Goal: Transaction & Acquisition: Obtain resource

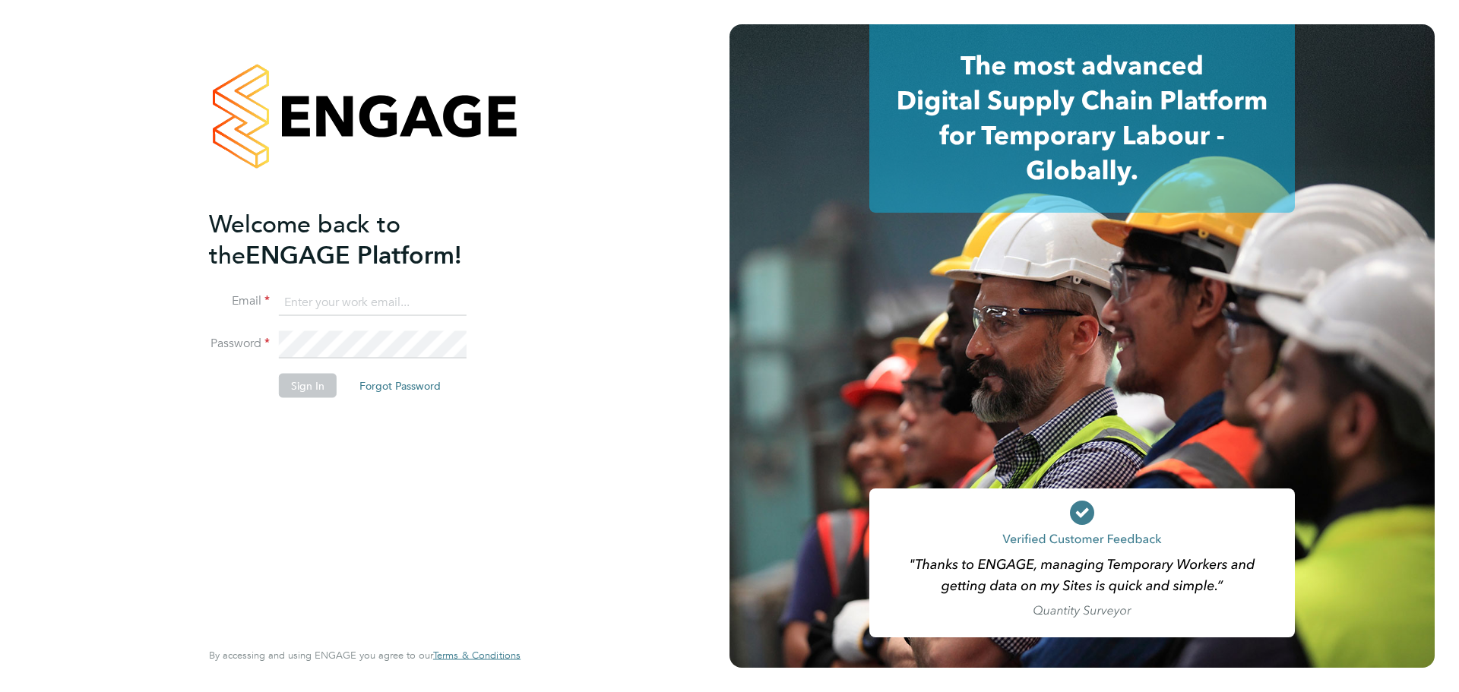
type input "t.dartnell@oandb.co.uk"
click at [291, 393] on button "Sign In" at bounding box center [308, 385] width 58 height 24
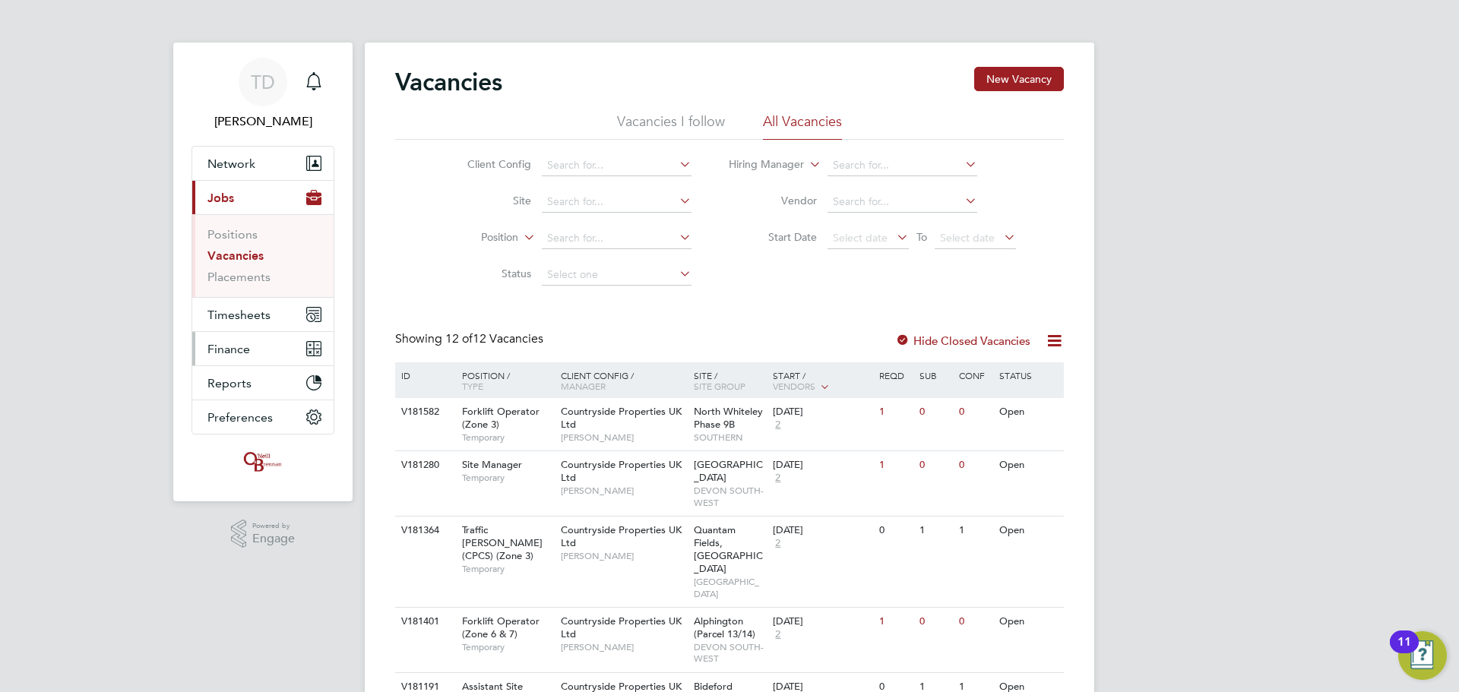
click at [237, 345] on span "Finance" at bounding box center [228, 349] width 43 height 14
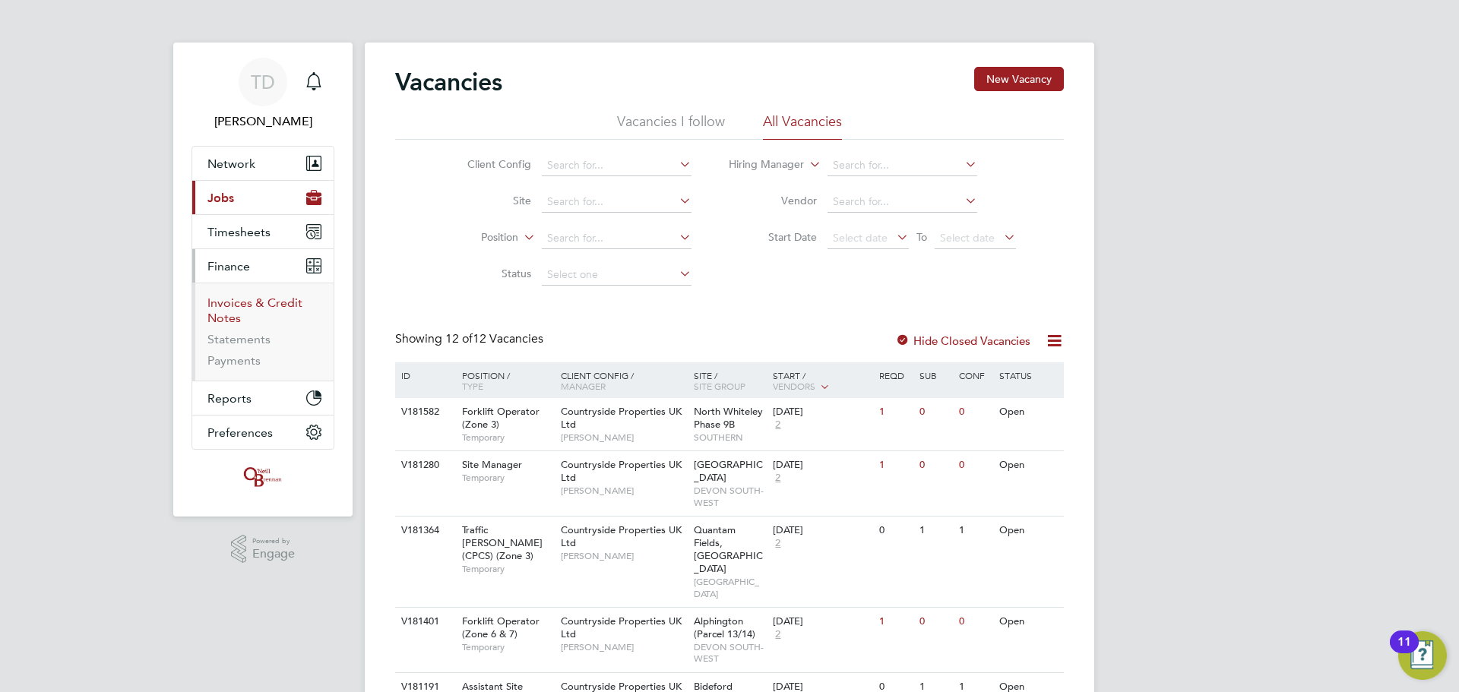
click at [248, 307] on link "Invoices & Credit Notes" at bounding box center [254, 311] width 95 height 30
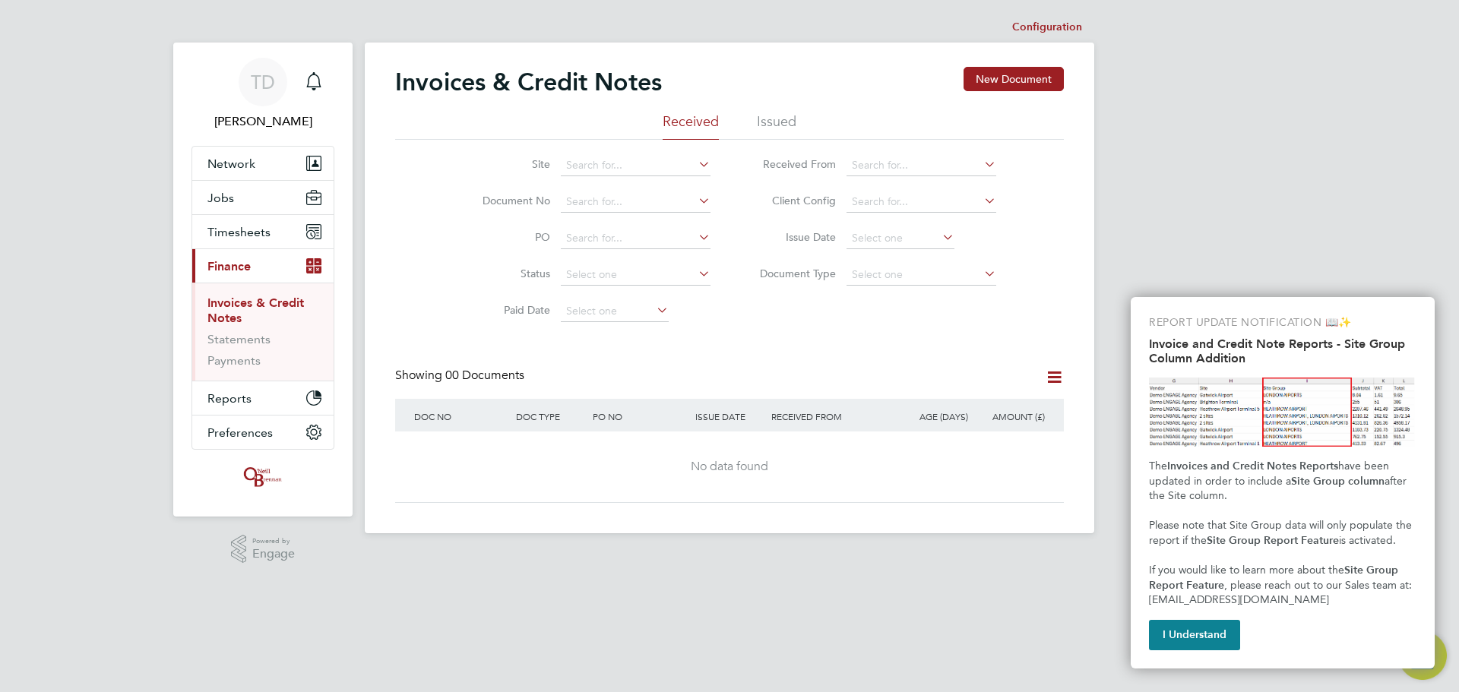
click at [777, 112] on li "Issued" at bounding box center [777, 125] width 40 height 27
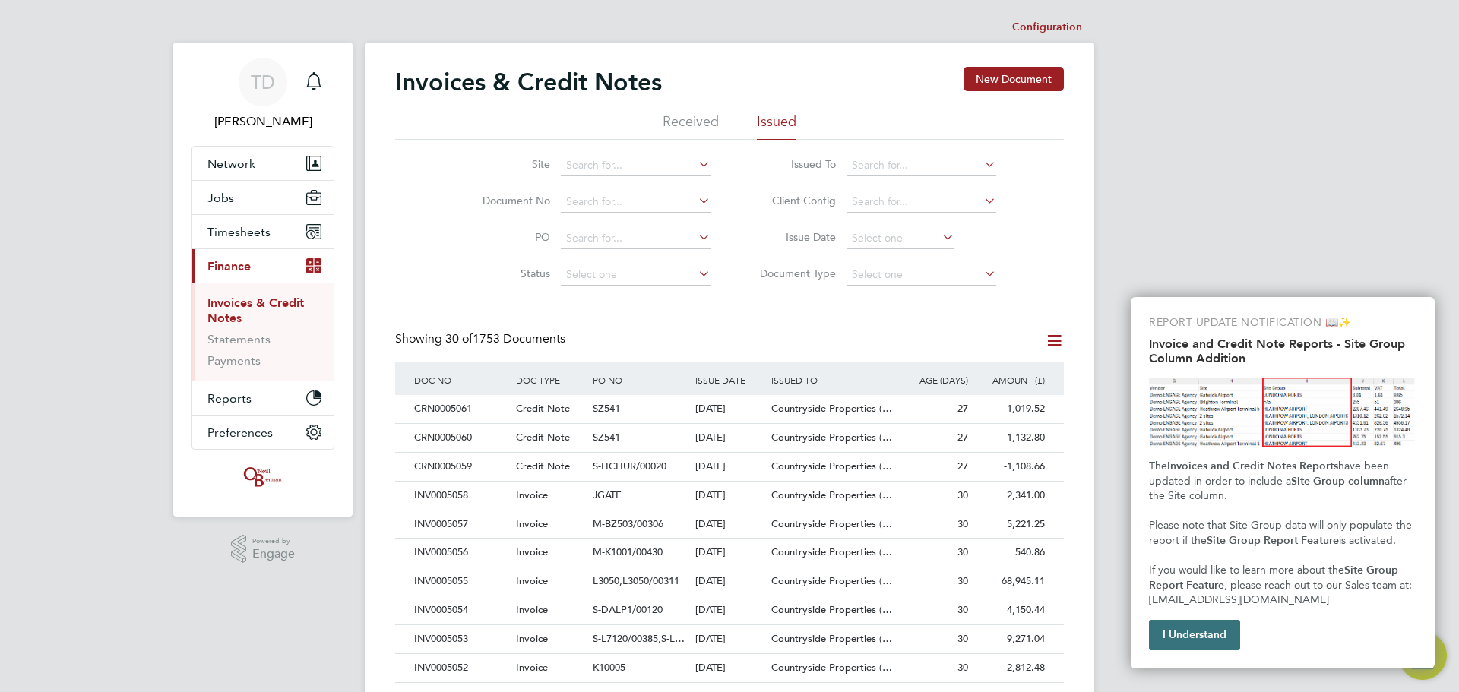
click at [1214, 621] on button "I Understand" at bounding box center [1194, 635] width 91 height 30
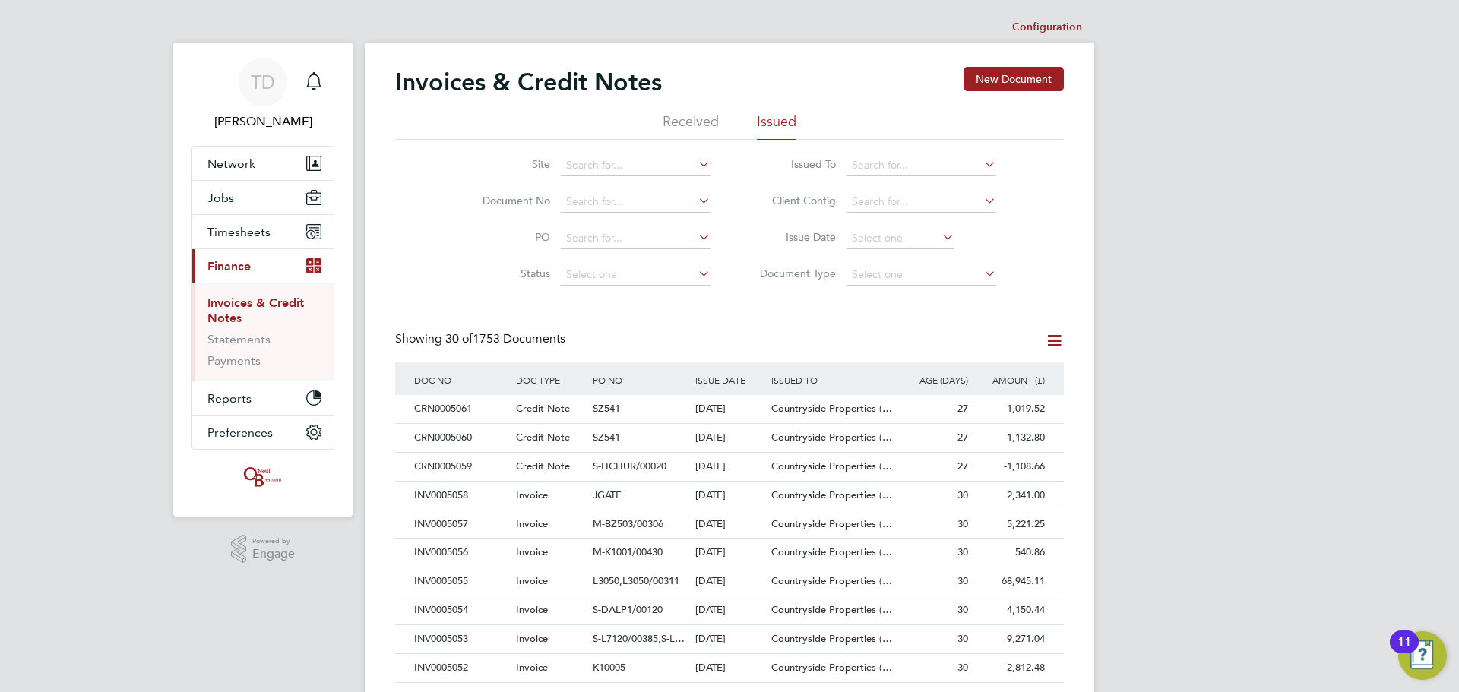
click at [602, 188] on li "Document No" at bounding box center [587, 202] width 286 height 36
click at [612, 193] on input at bounding box center [636, 202] width 150 height 21
click at [592, 220] on li "INV000 4977" at bounding box center [635, 223] width 151 height 21
type input "INV0004977"
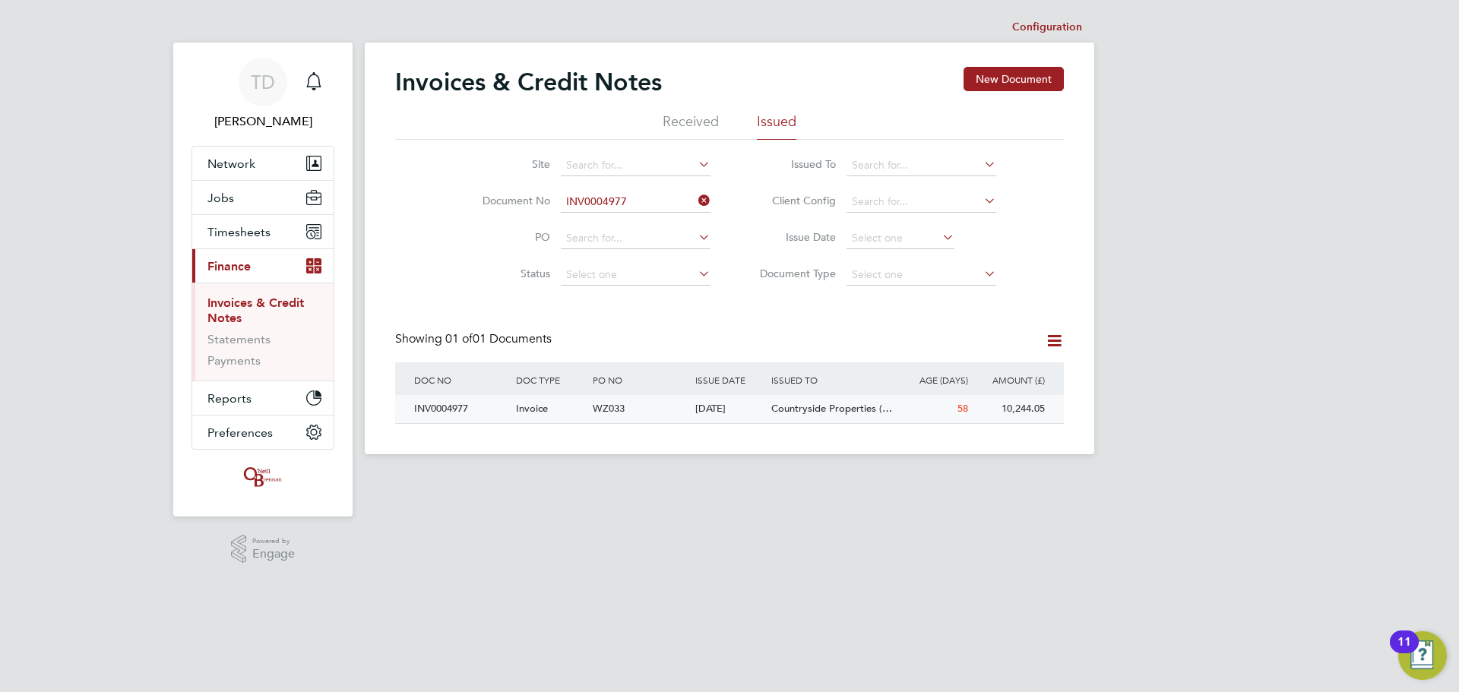
click at [443, 400] on div "INV0004977" at bounding box center [461, 409] width 102 height 28
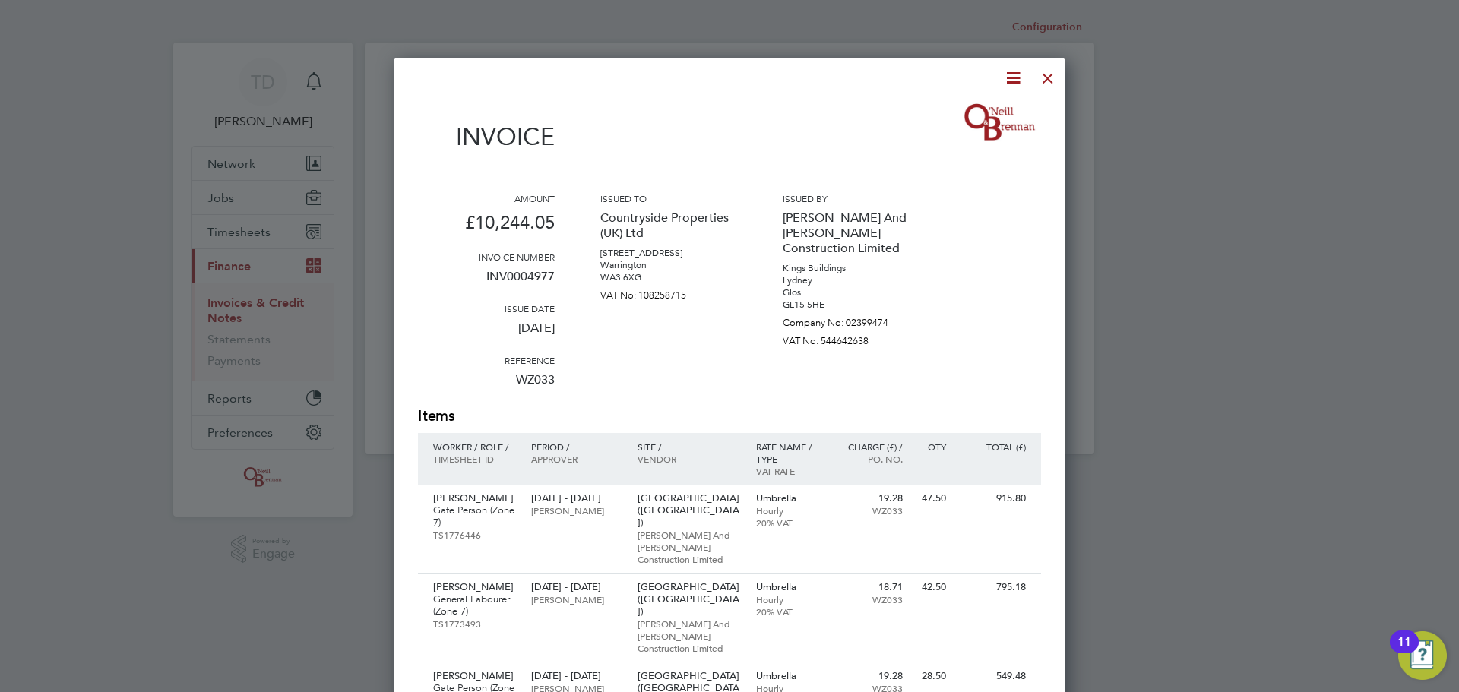
click at [1010, 78] on icon at bounding box center [1013, 77] width 19 height 19
click at [951, 114] on li "Download Invoice" at bounding box center [967, 113] width 105 height 21
click at [1051, 78] on div at bounding box center [1047, 74] width 27 height 27
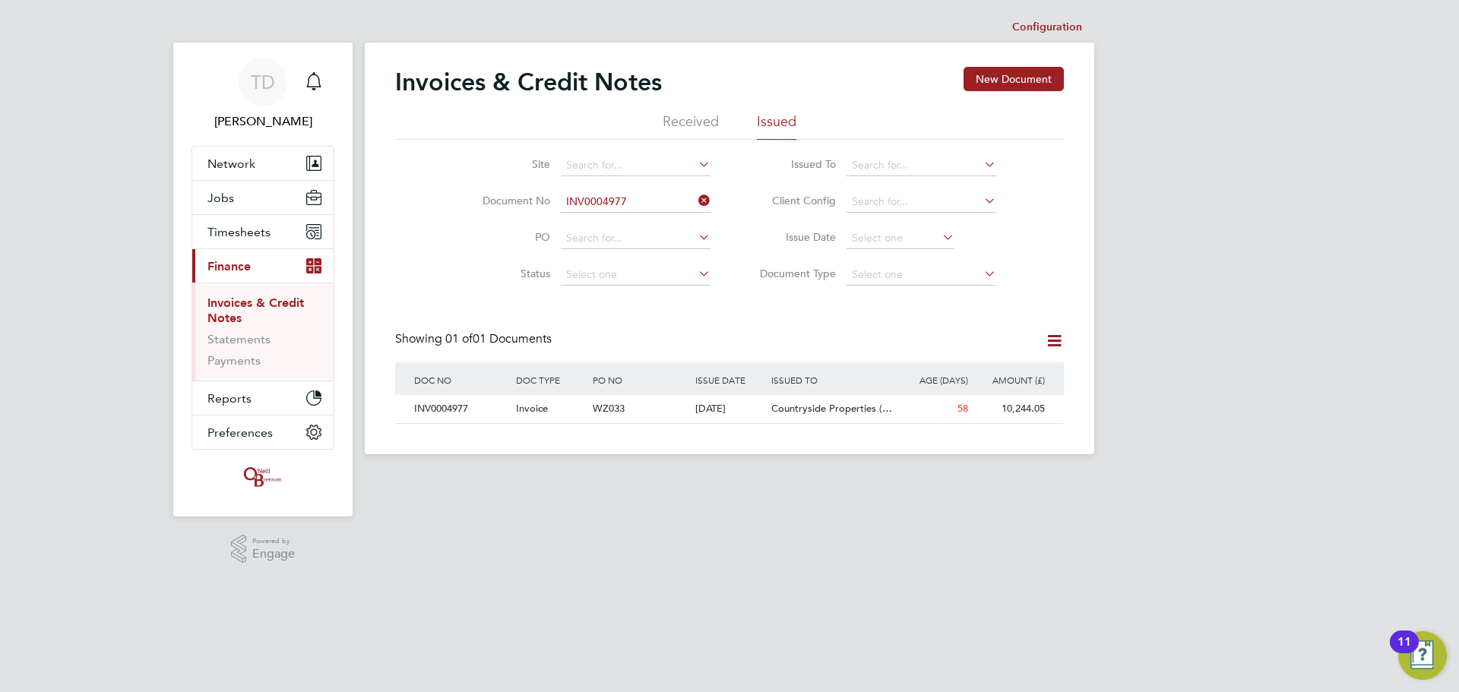
click at [695, 195] on icon at bounding box center [695, 200] width 0 height 21
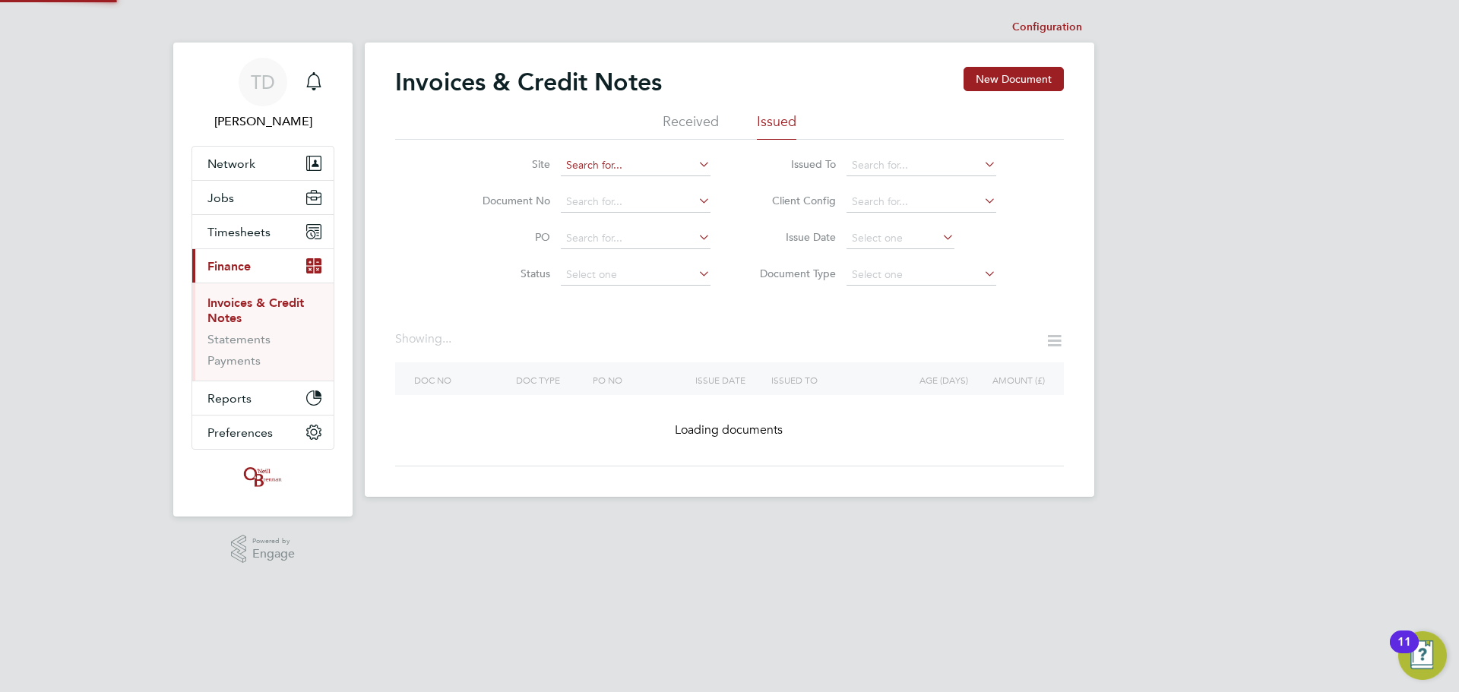
click at [611, 166] on input at bounding box center [636, 165] width 150 height 21
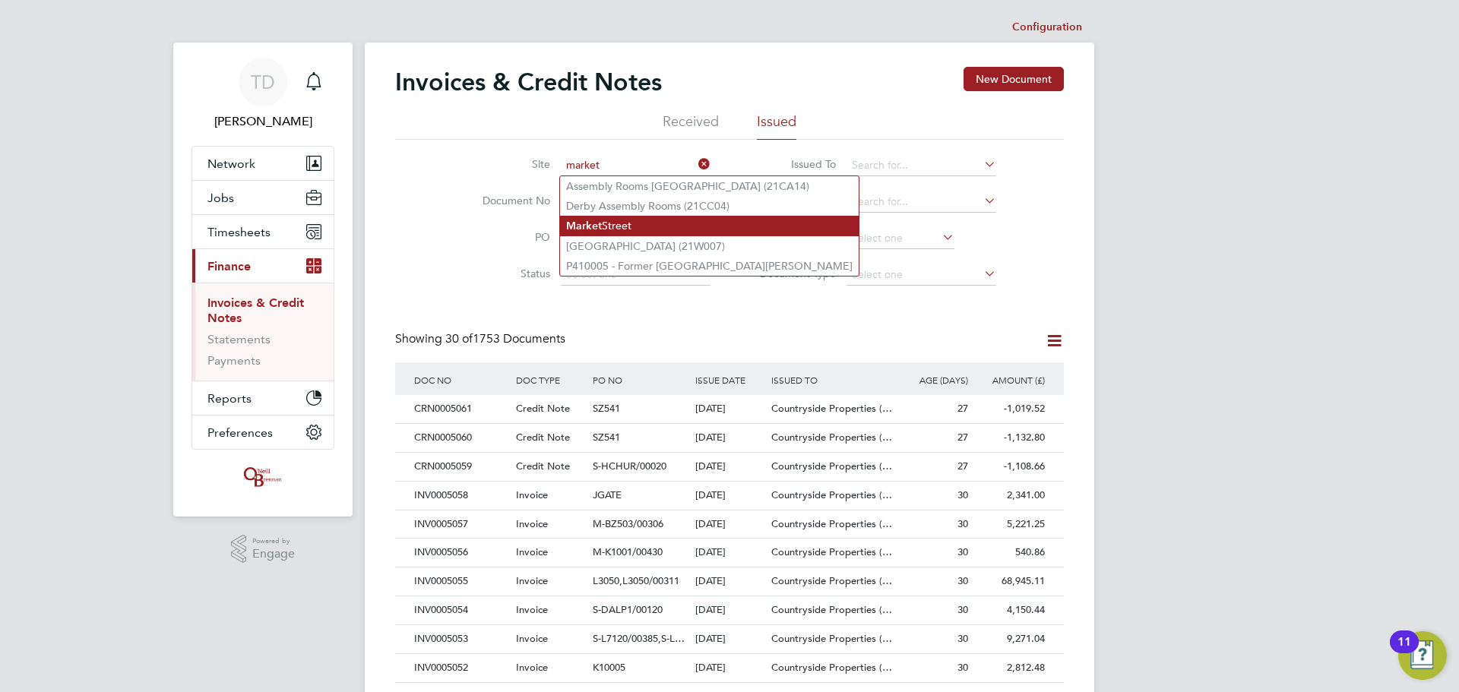
click at [590, 229] on b "Market" at bounding box center [584, 226] width 36 height 13
type input "[GEOGRAPHIC_DATA]"
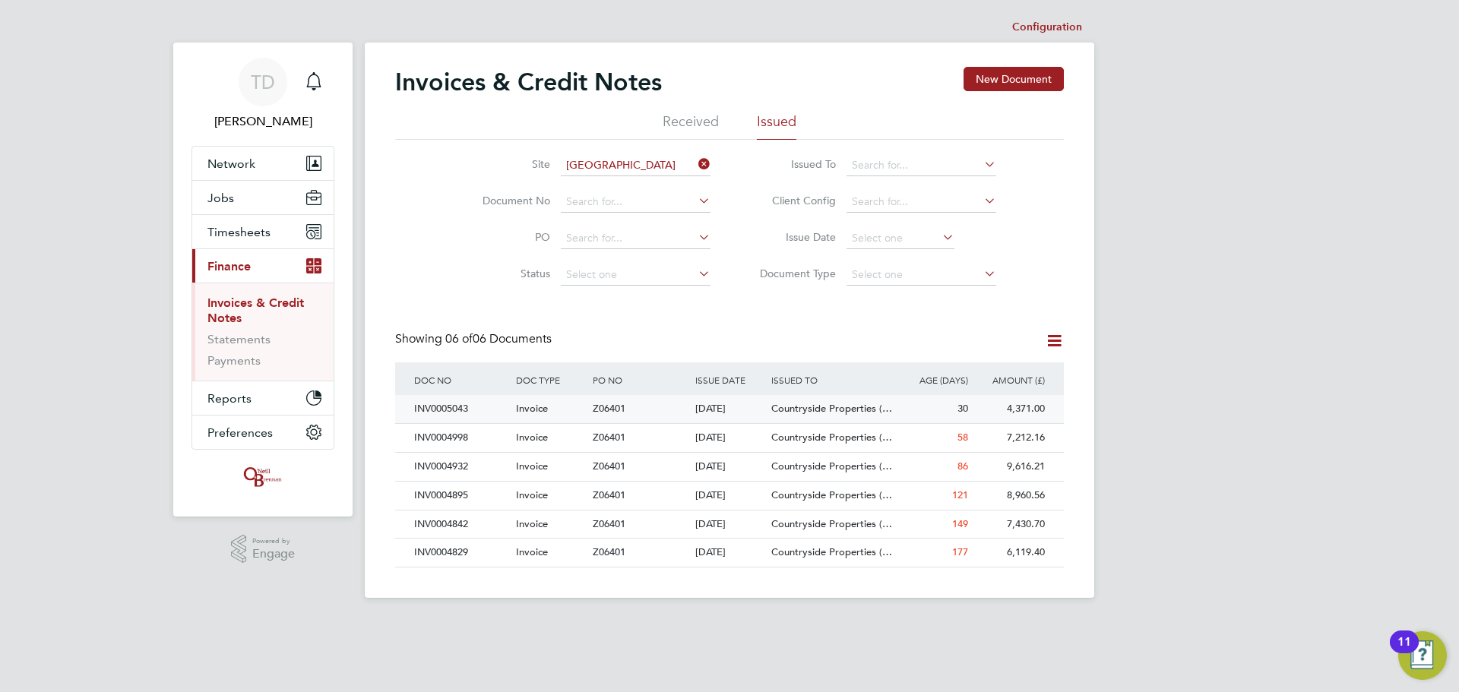
click at [458, 406] on div "INV0005043" at bounding box center [461, 409] width 102 height 28
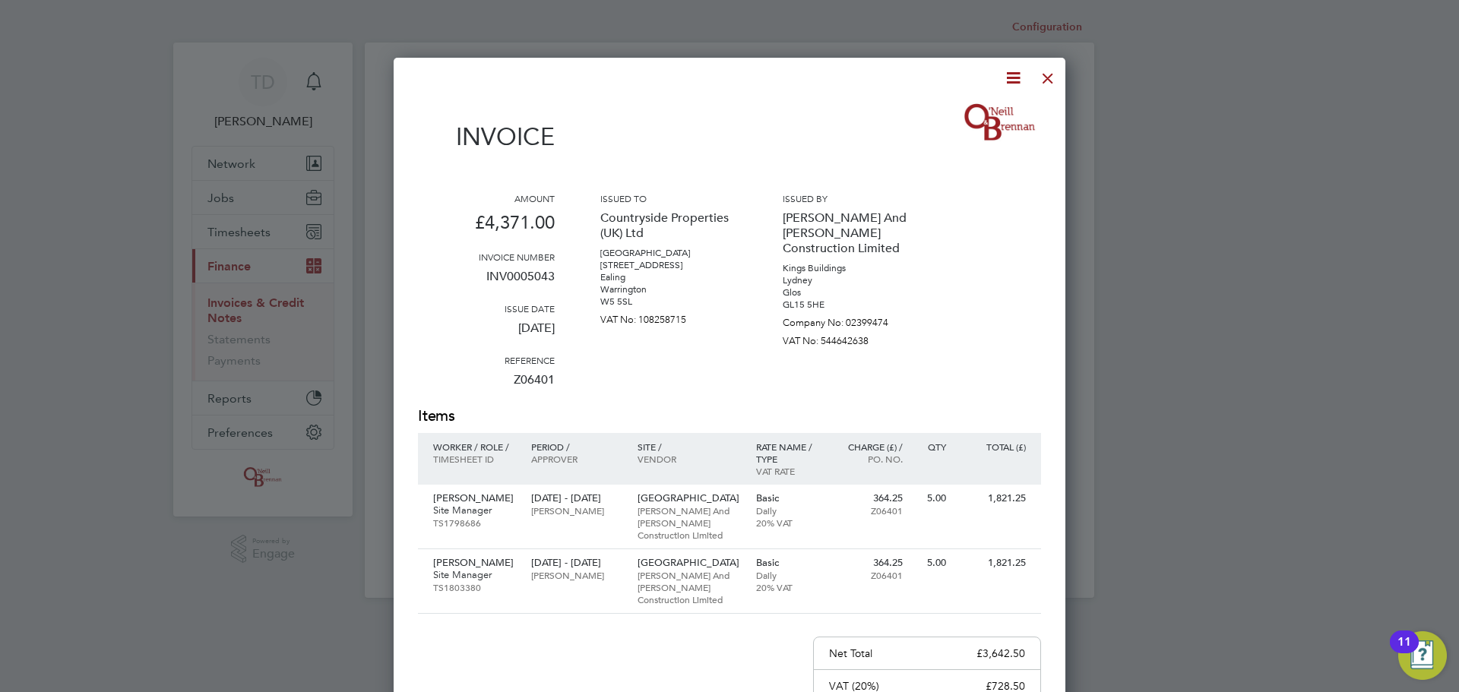
click at [1018, 75] on icon at bounding box center [1013, 77] width 19 height 19
click at [930, 106] on li "Download Invoice" at bounding box center [967, 113] width 105 height 21
click at [1049, 81] on div at bounding box center [1047, 74] width 27 height 27
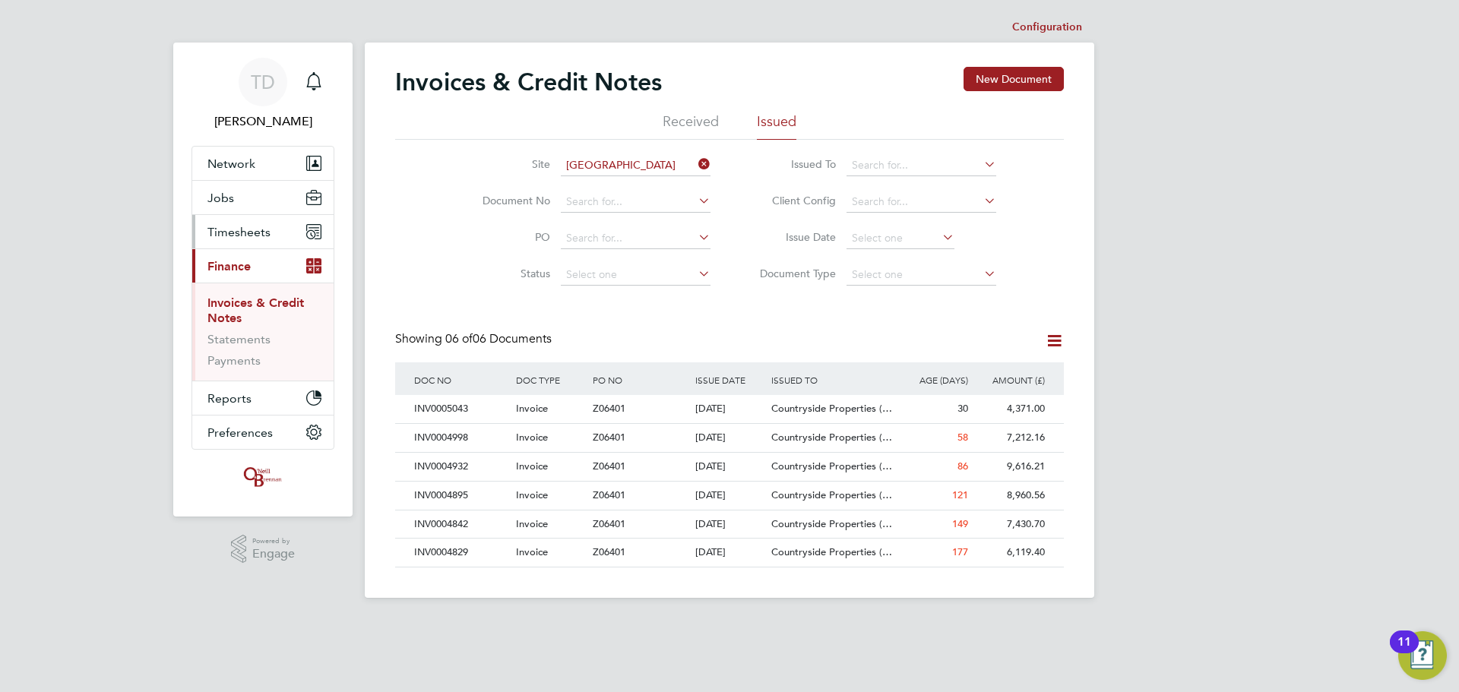
click at [213, 230] on span "Timesheets" at bounding box center [238, 232] width 63 height 14
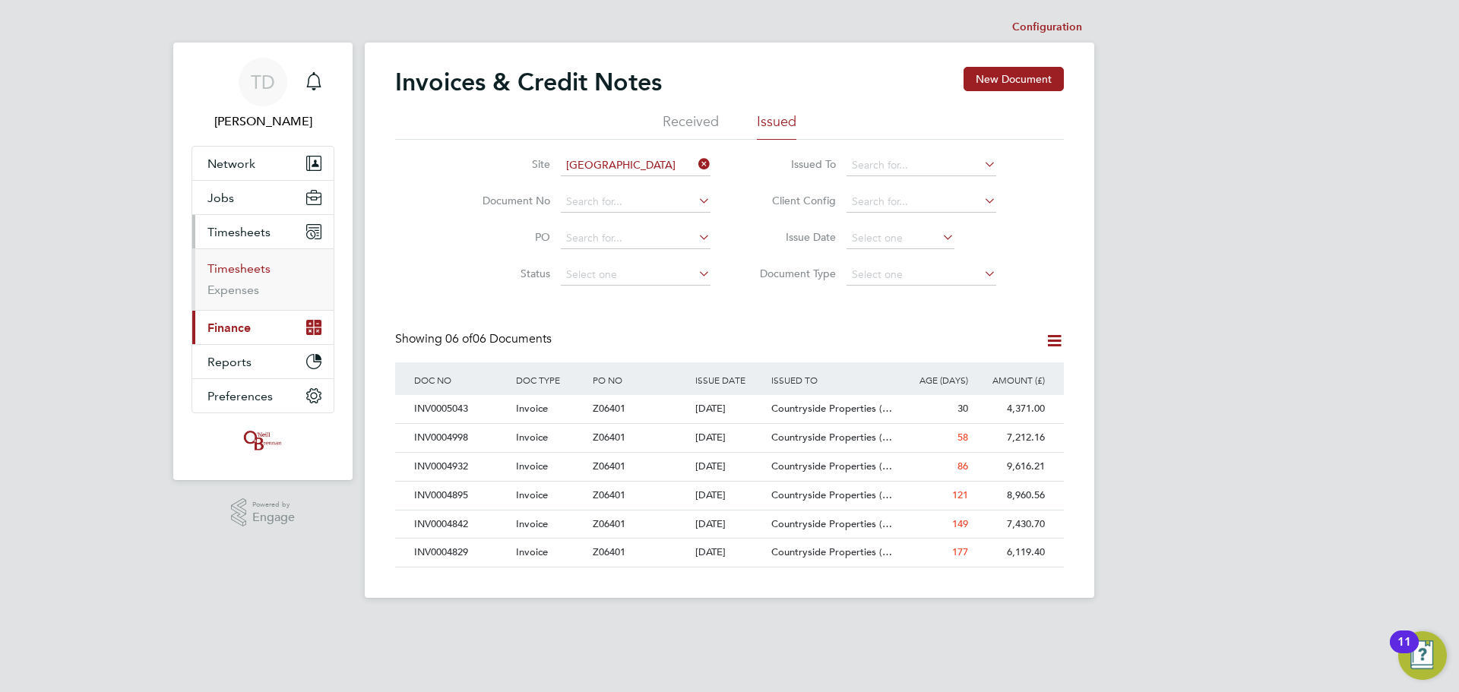
click at [239, 266] on link "Timesheets" at bounding box center [238, 268] width 63 height 14
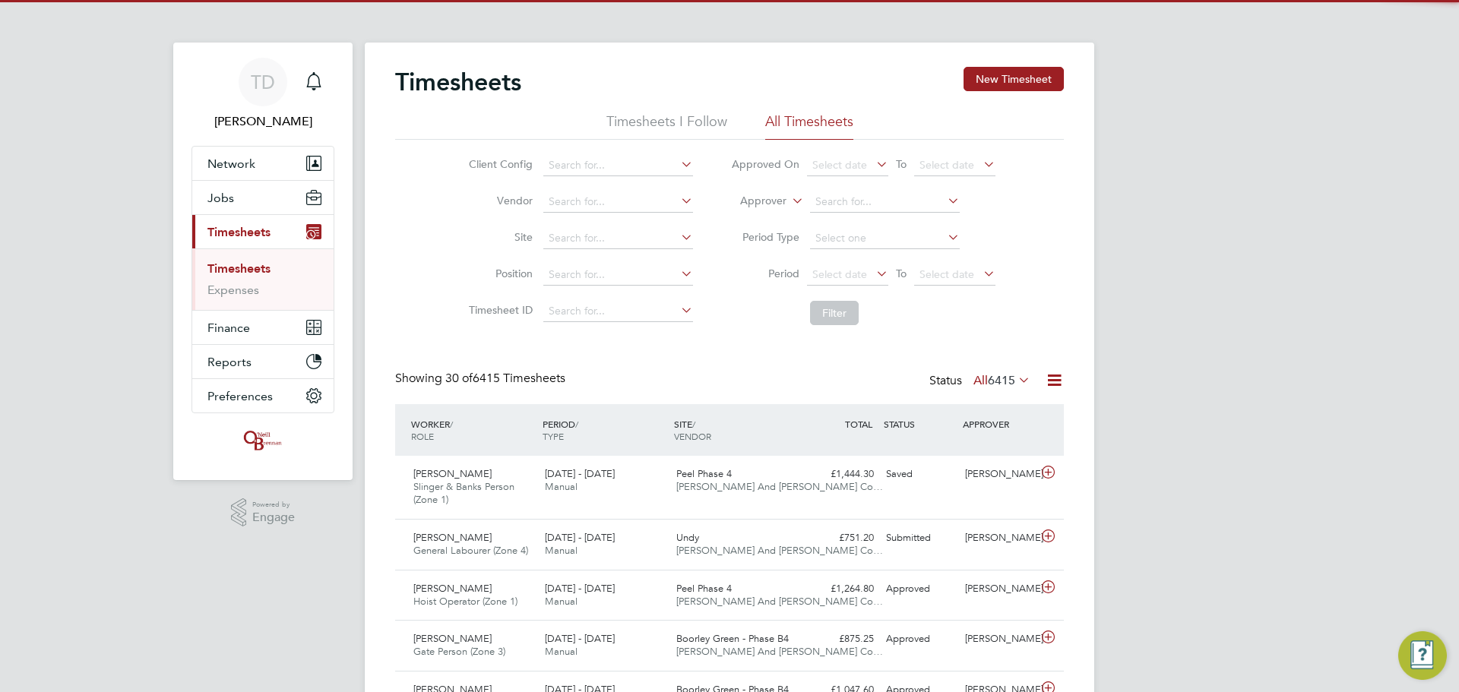
scroll to position [39, 132]
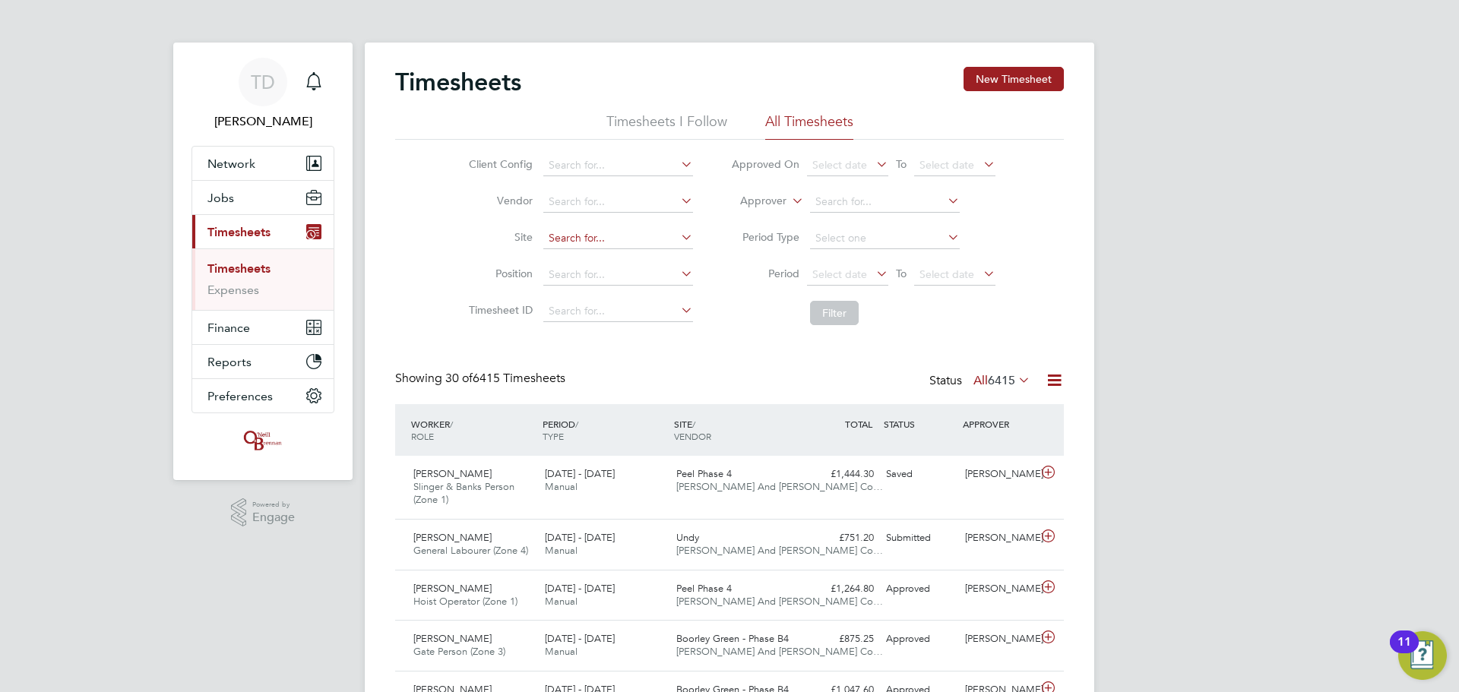
click at [574, 246] on input at bounding box center [618, 238] width 150 height 21
click at [574, 253] on b "[GEOGRAPHIC_DATA]" at bounding box center [603, 259] width 111 height 13
type input "[GEOGRAPHIC_DATA] ([GEOGRAPHIC_DATA])"
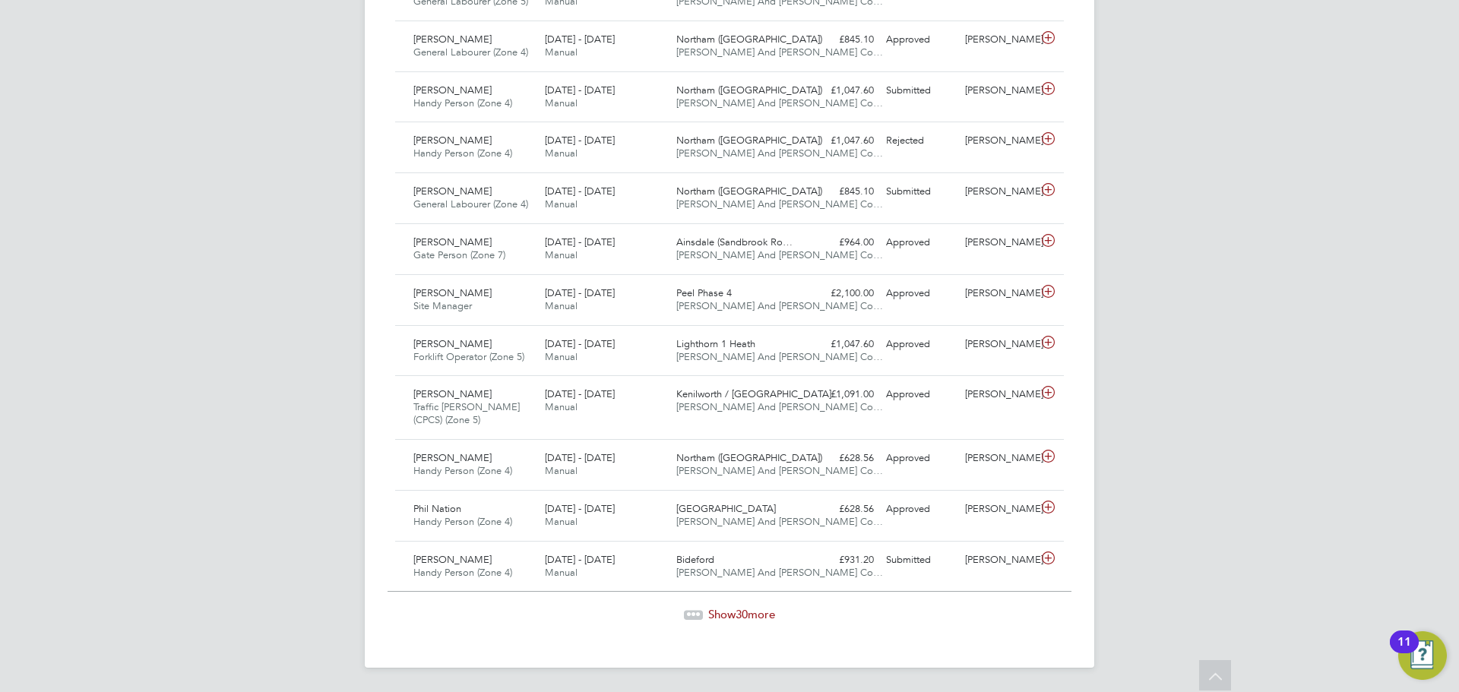
click at [745, 609] on span "30" at bounding box center [742, 614] width 12 height 14
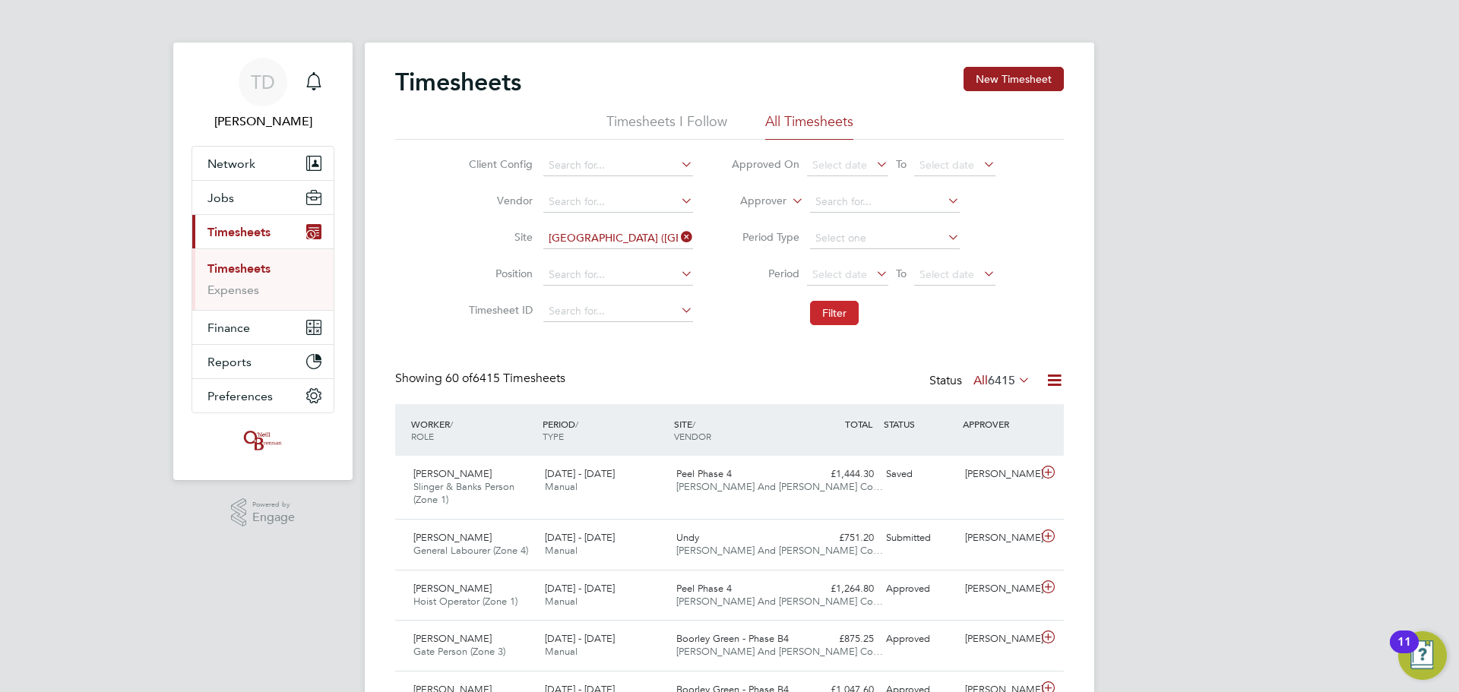
click at [845, 316] on button "Filter" at bounding box center [834, 313] width 49 height 24
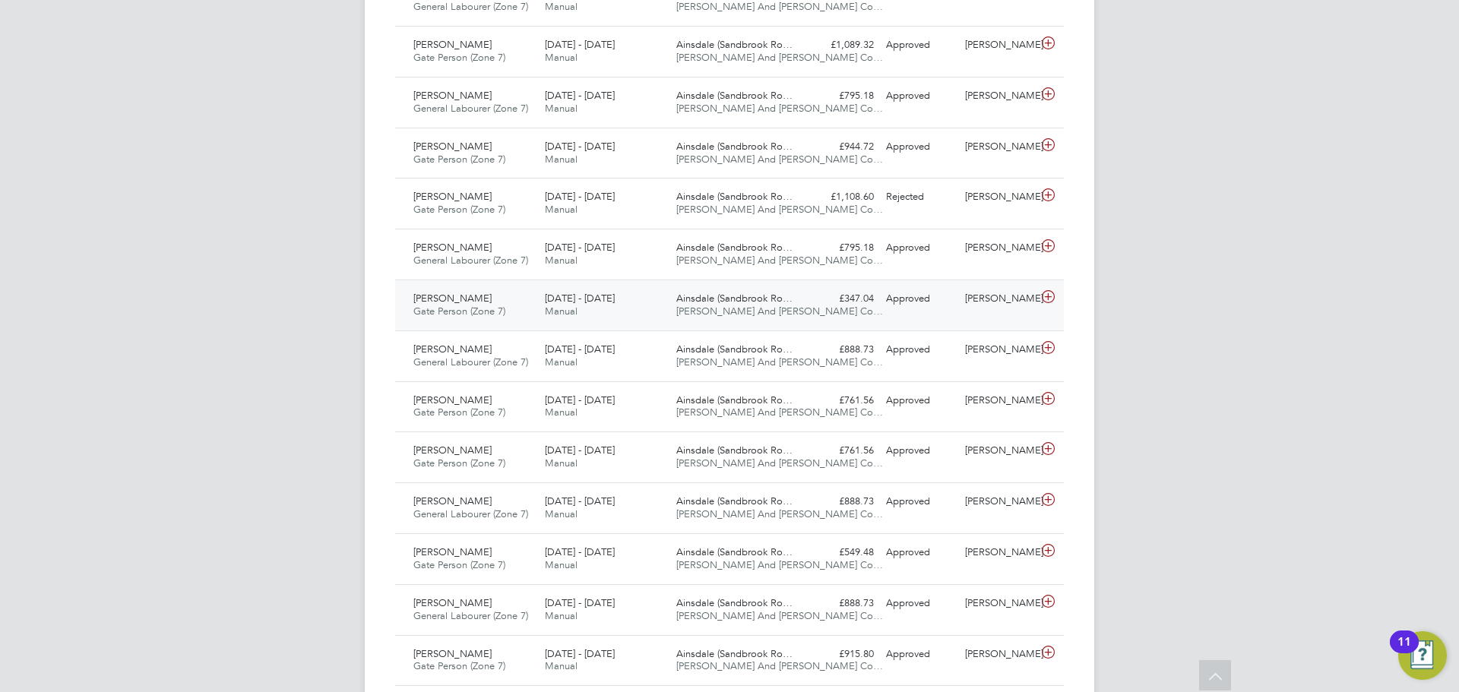
click at [559, 315] on span "Manual" at bounding box center [561, 311] width 33 height 13
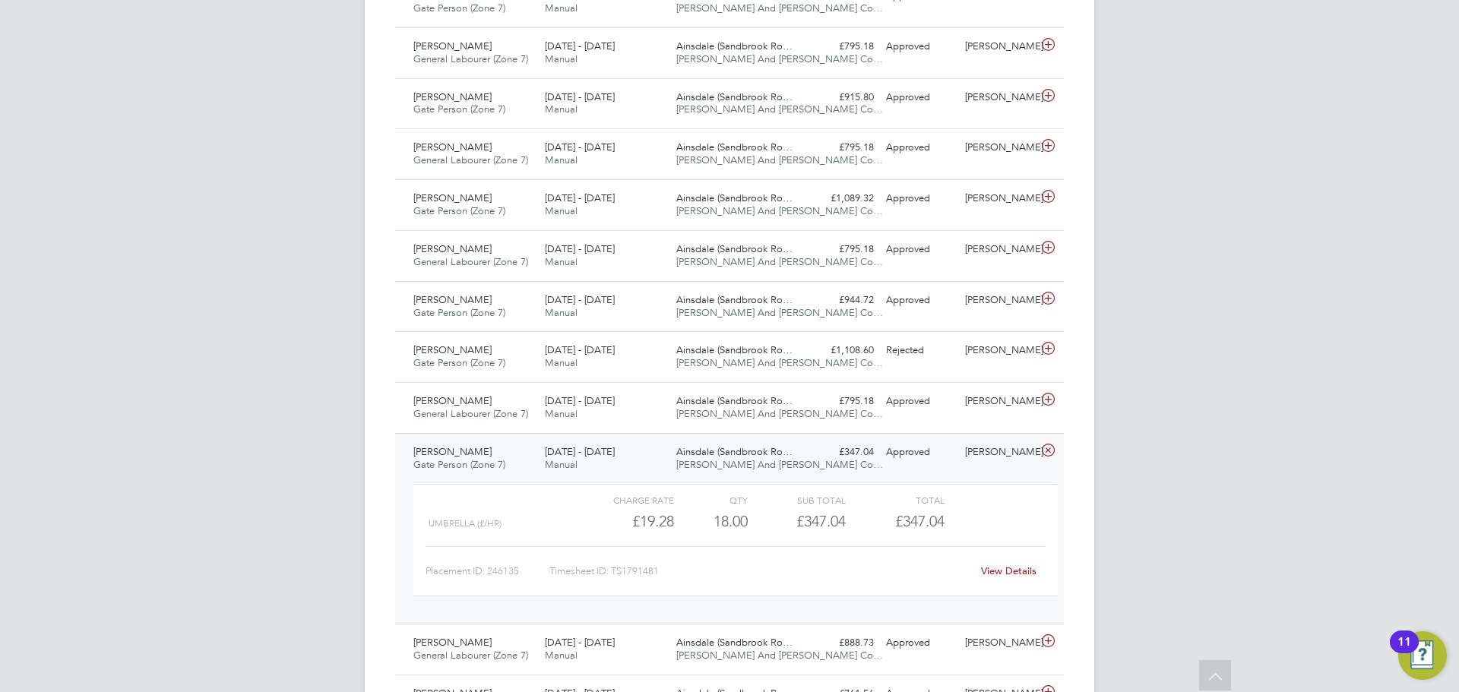
scroll to position [1140, 0]
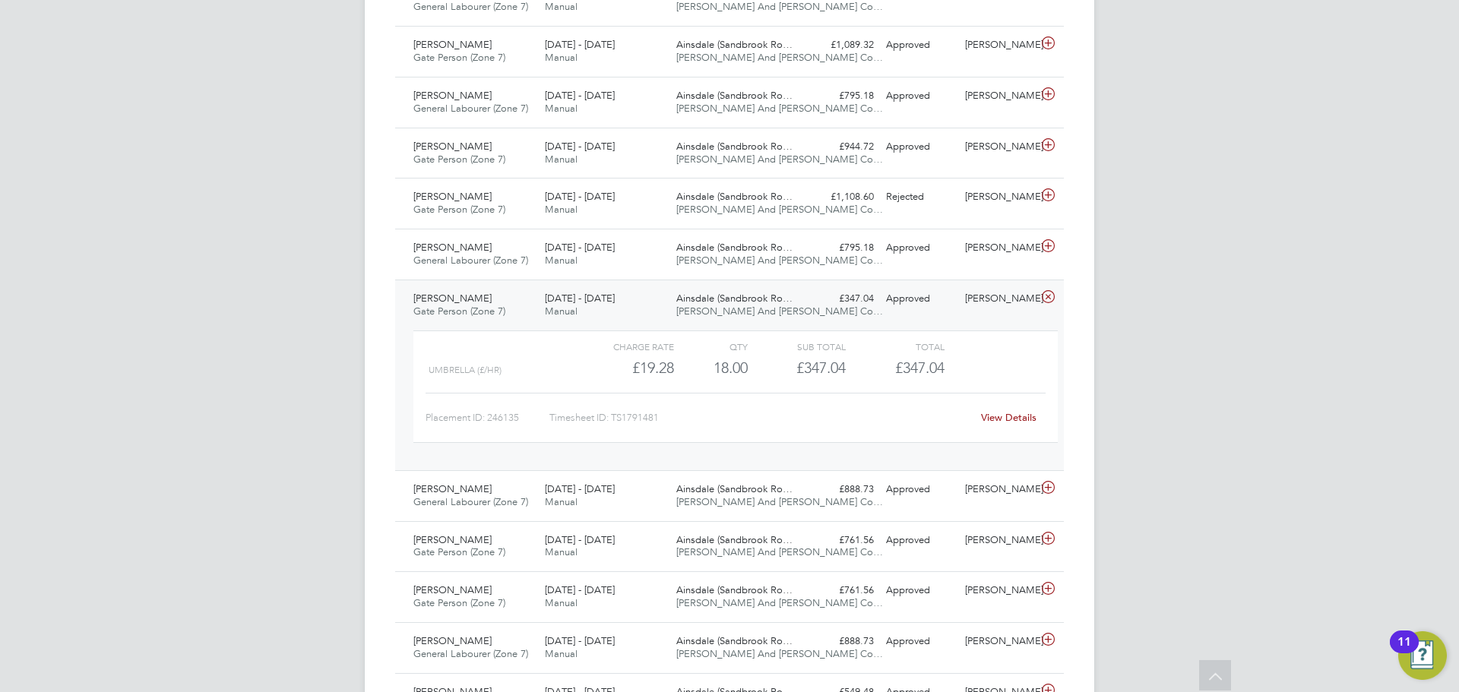
click at [1050, 294] on icon at bounding box center [1048, 297] width 19 height 12
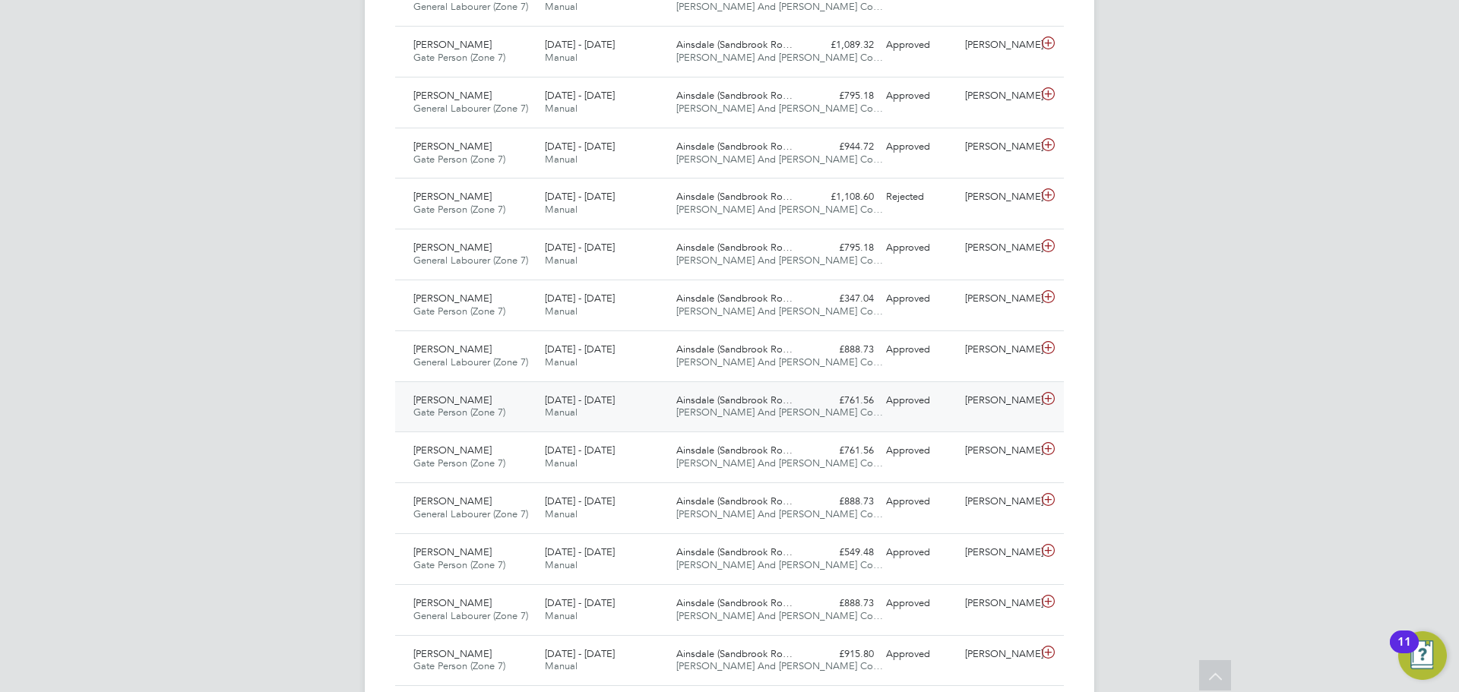
click at [575, 400] on span "[DATE] - [DATE]" at bounding box center [580, 400] width 70 height 13
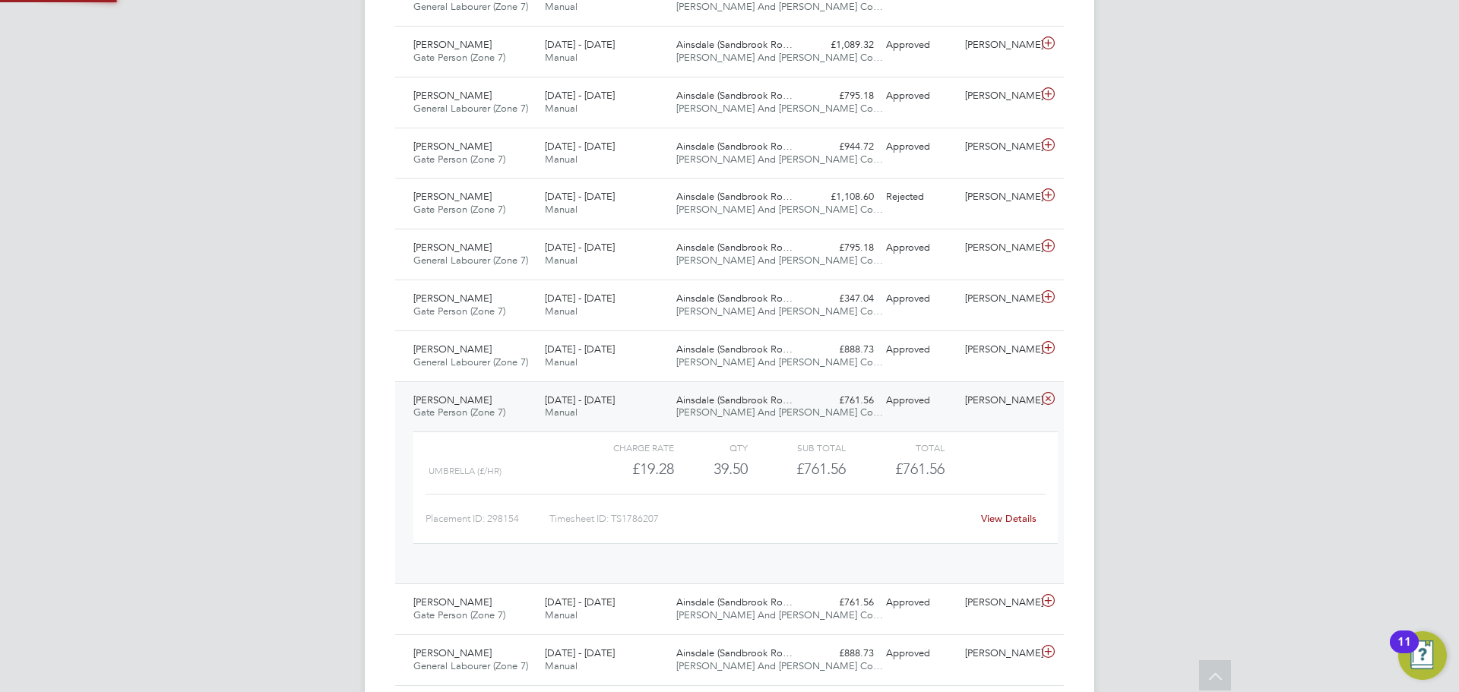
scroll to position [26, 148]
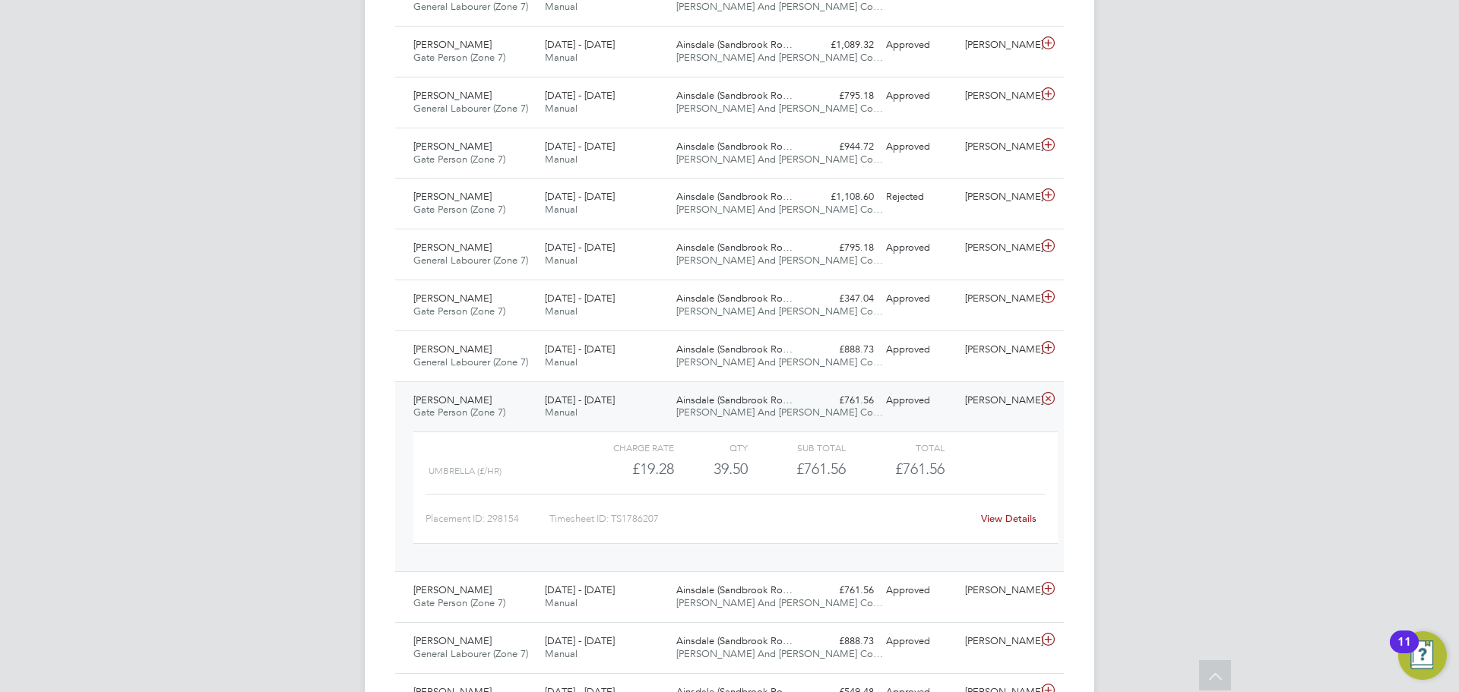
click at [1049, 394] on icon at bounding box center [1048, 399] width 19 height 12
